Goal: Task Accomplishment & Management: Manage account settings

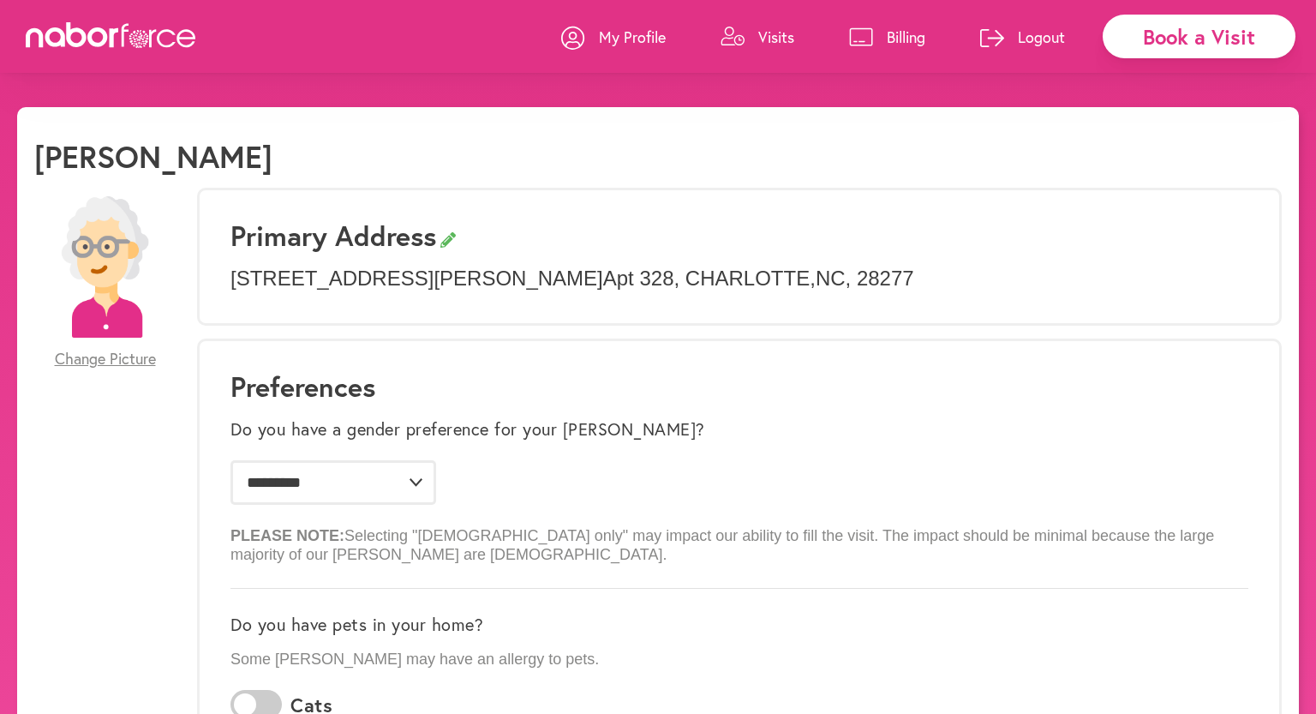
select select "*"
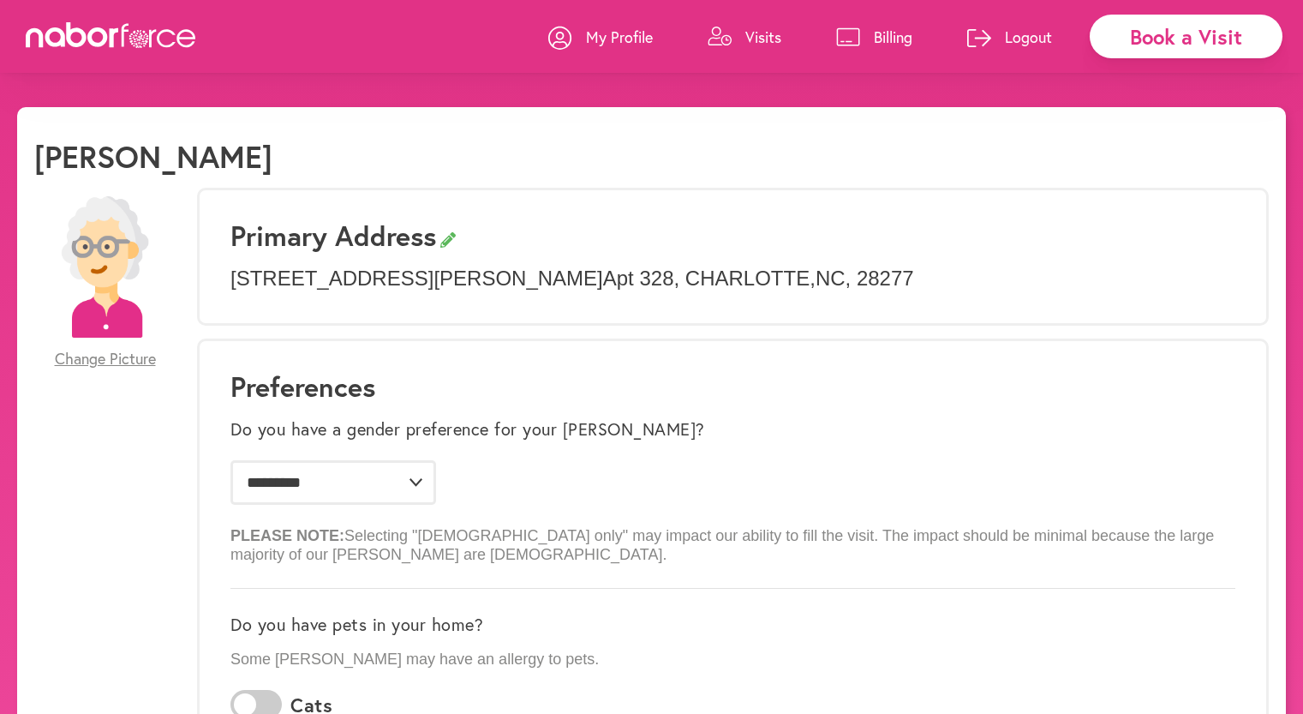
click at [756, 37] on p "Visits" at bounding box center [763, 37] width 36 height 21
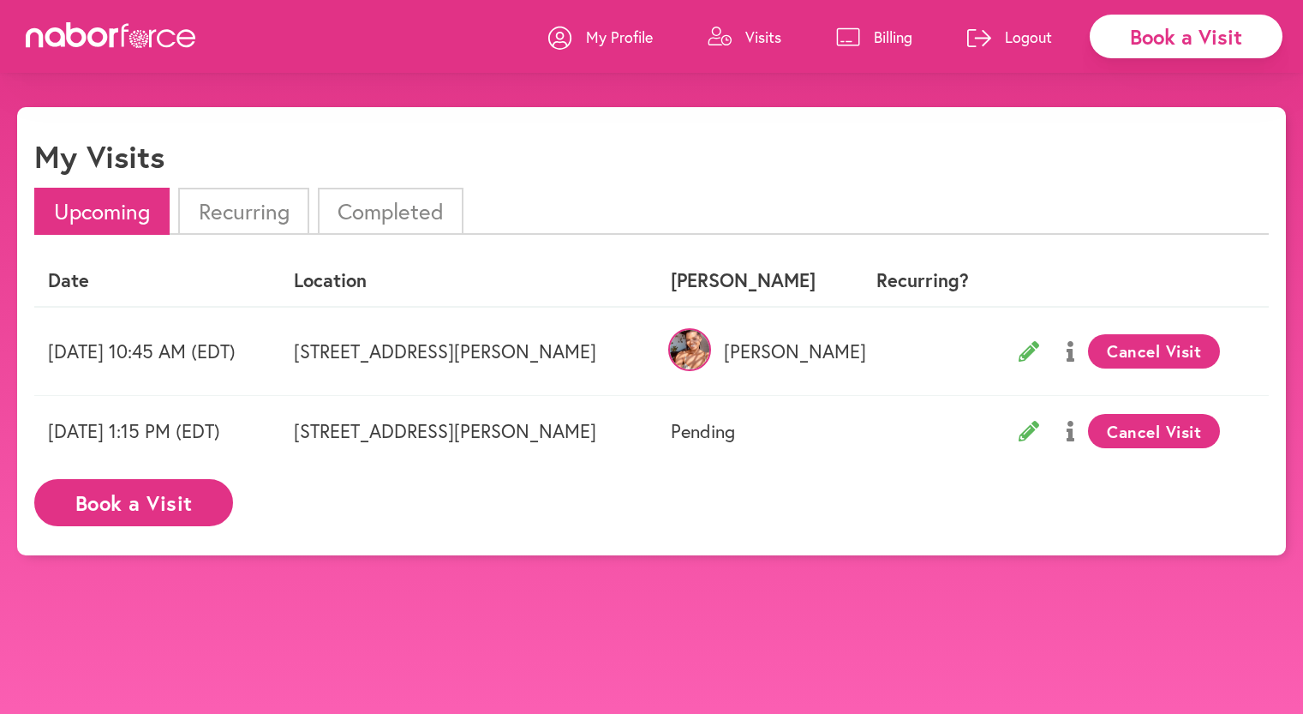
click at [1161, 349] on button "Cancel Visit" at bounding box center [1154, 351] width 133 height 34
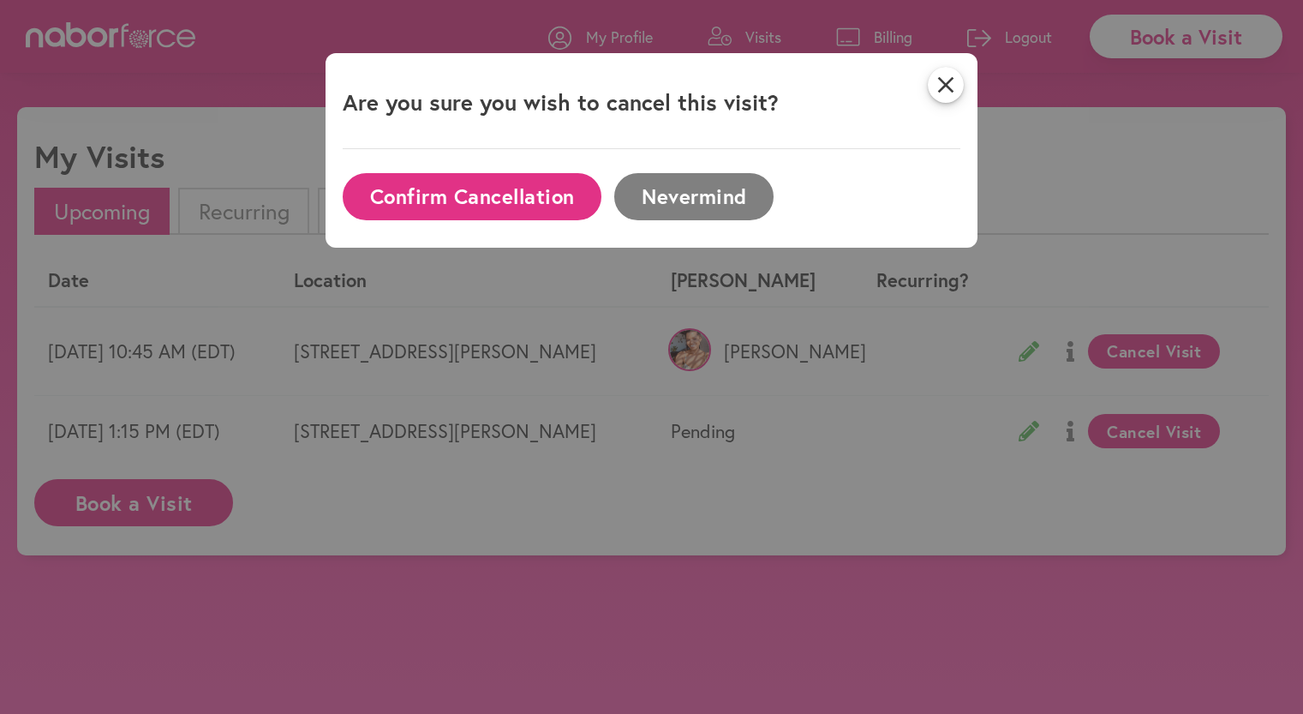
click at [453, 202] on button "Confirm Cancellation" at bounding box center [472, 196] width 259 height 47
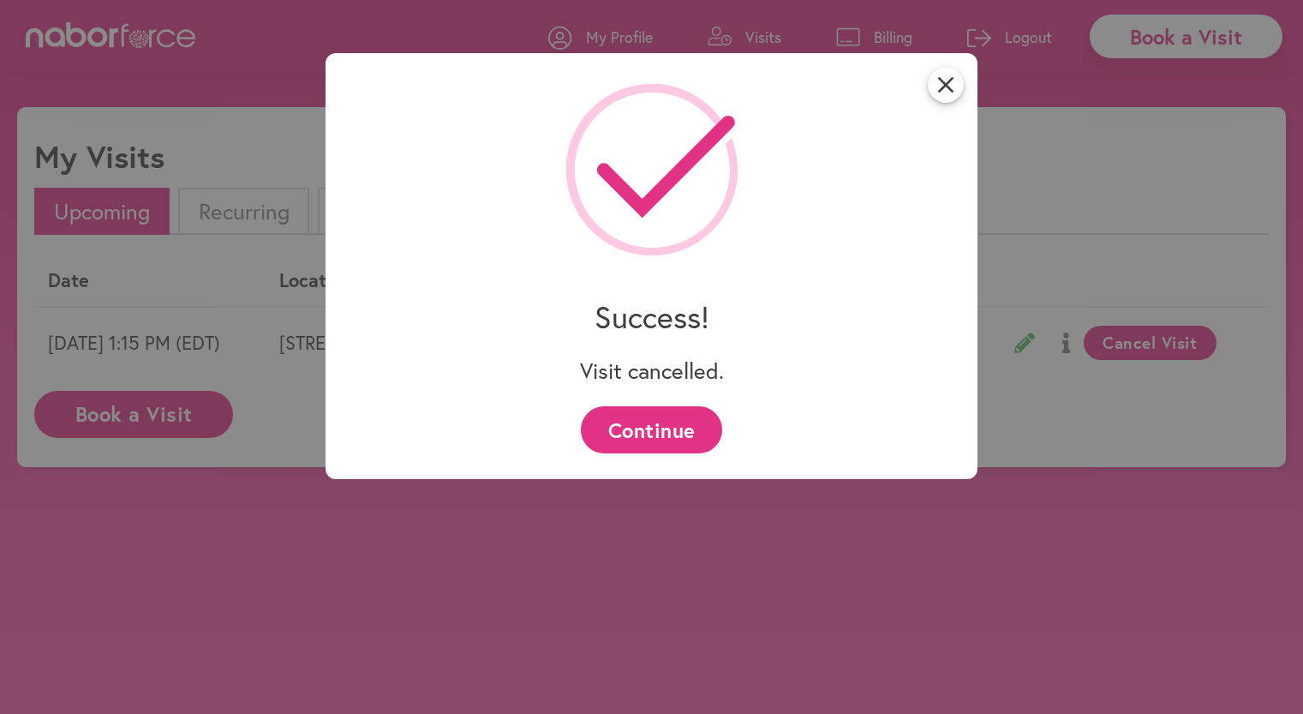
click at [639, 435] on button "Continue" at bounding box center [651, 429] width 141 height 47
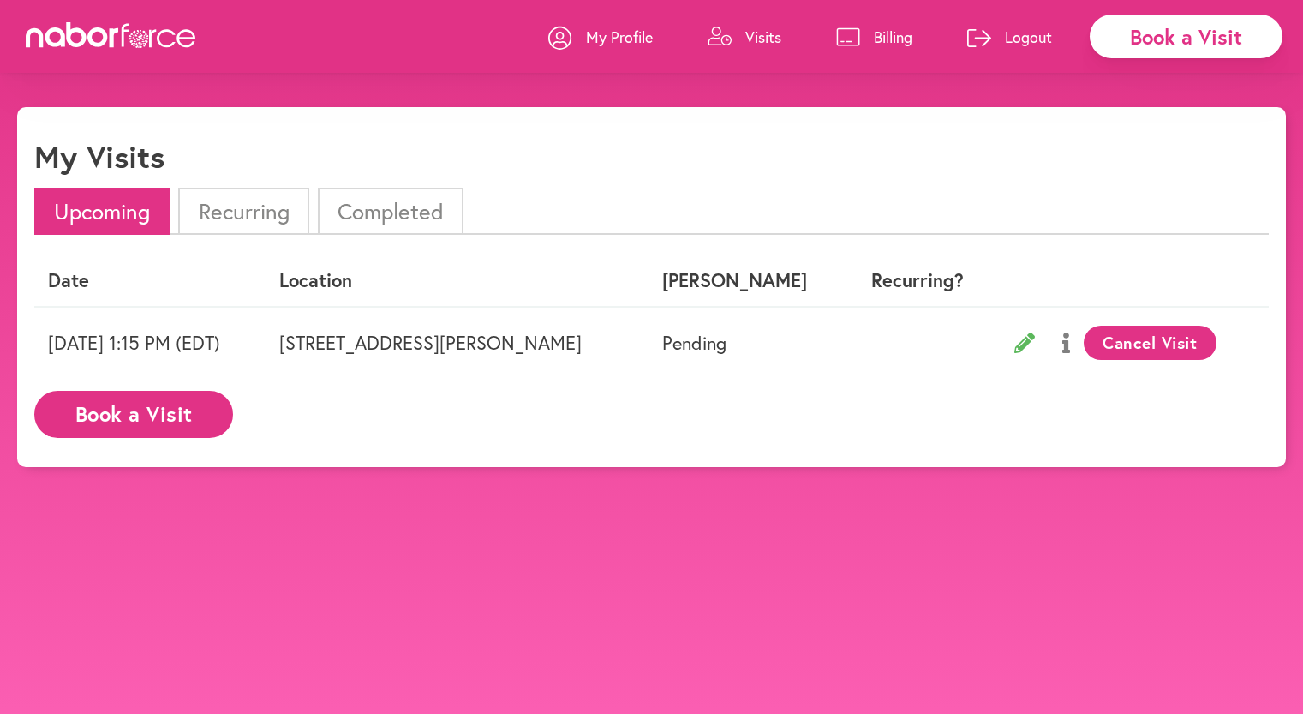
click at [1021, 33] on p "Logout" at bounding box center [1028, 37] width 47 height 21
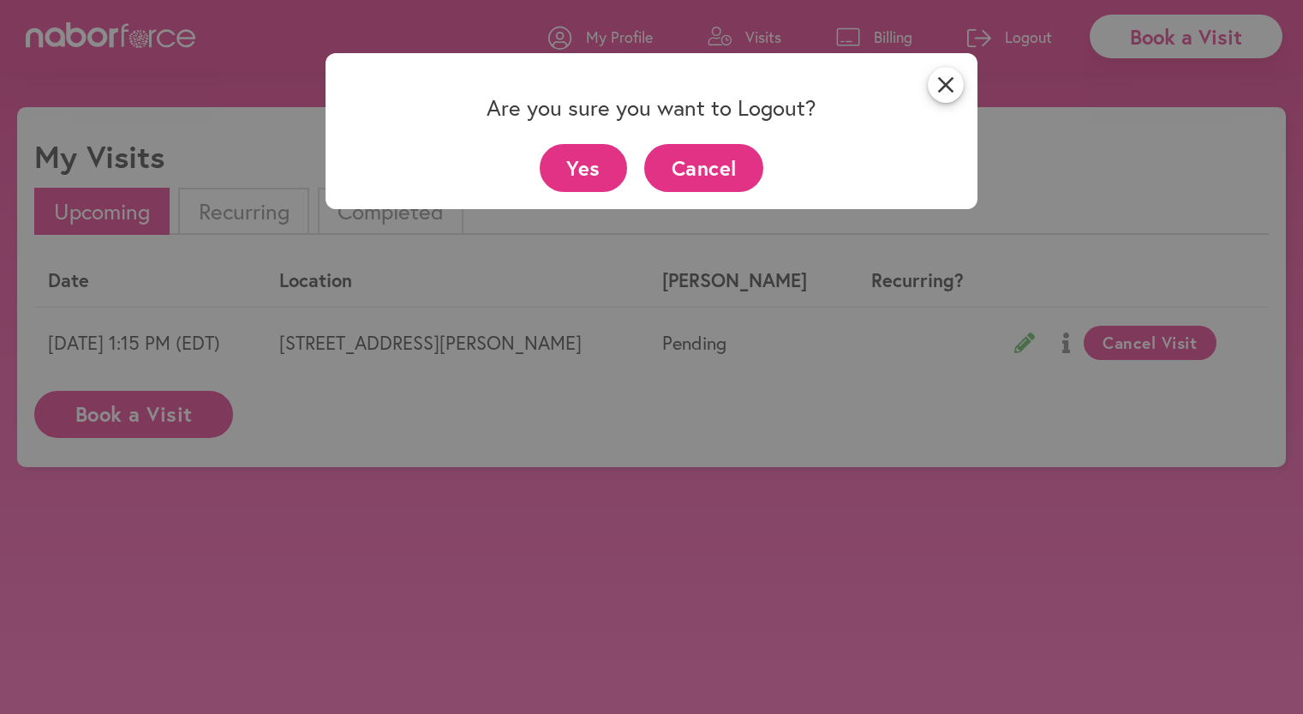
click at [588, 169] on button "Yes" at bounding box center [584, 167] width 88 height 47
